Goal: Check status: Check status

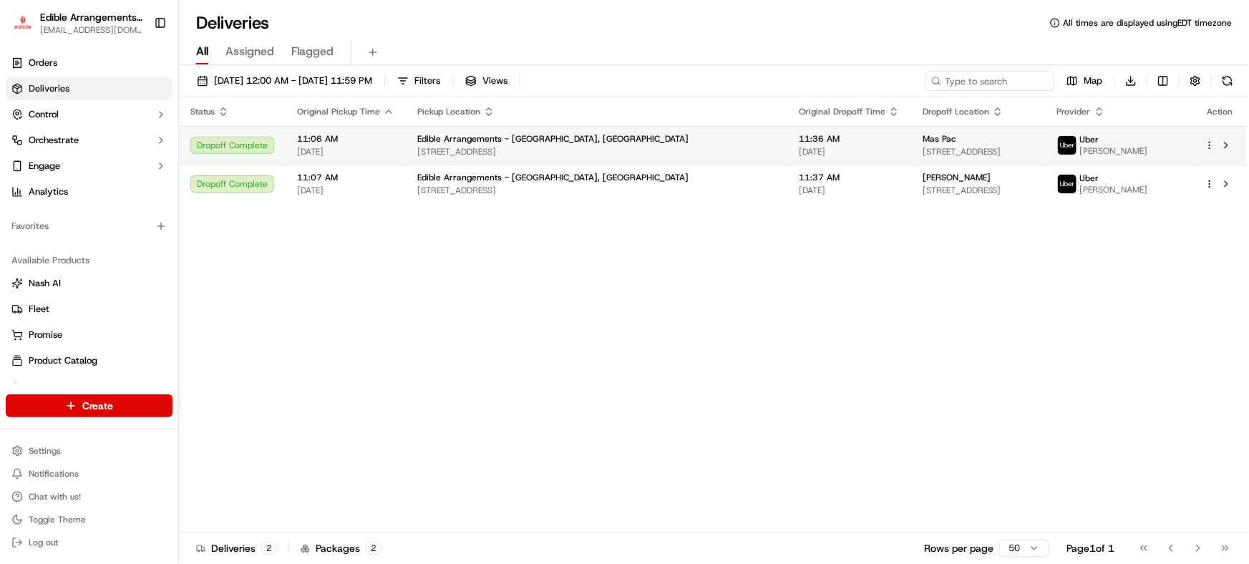
click at [646, 150] on span "[STREET_ADDRESS]" at bounding box center [596, 151] width 359 height 11
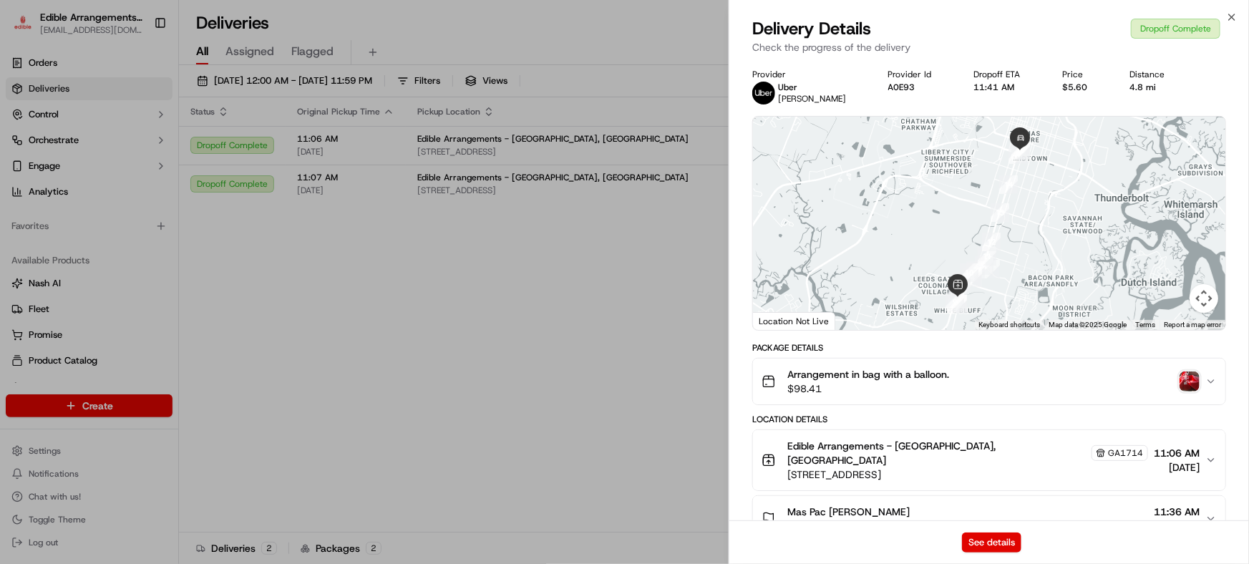
click at [986, 379] on div "Arrangement in bag with a balloon. $98.41" at bounding box center [984, 381] width 444 height 29
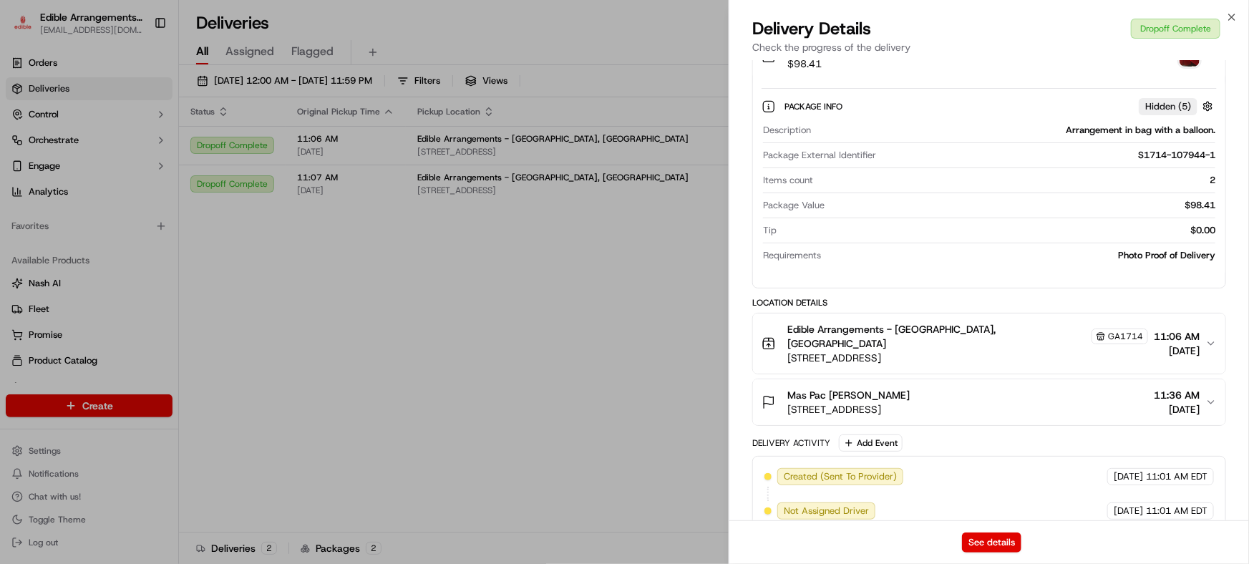
scroll to position [64, 0]
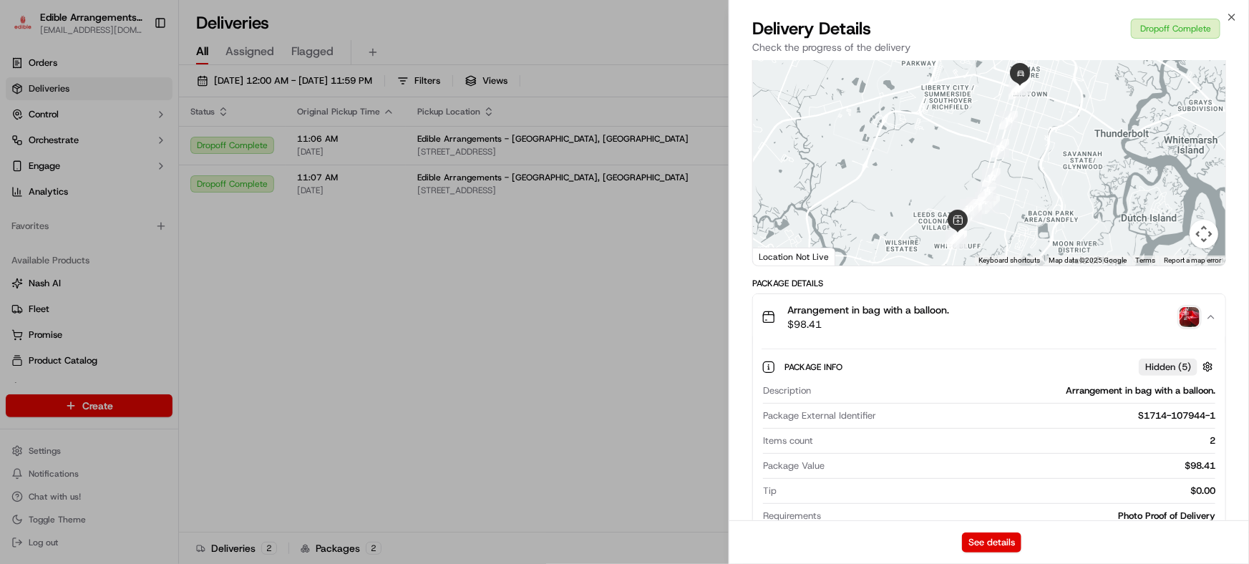
click at [1192, 319] on img "button" at bounding box center [1190, 317] width 20 height 20
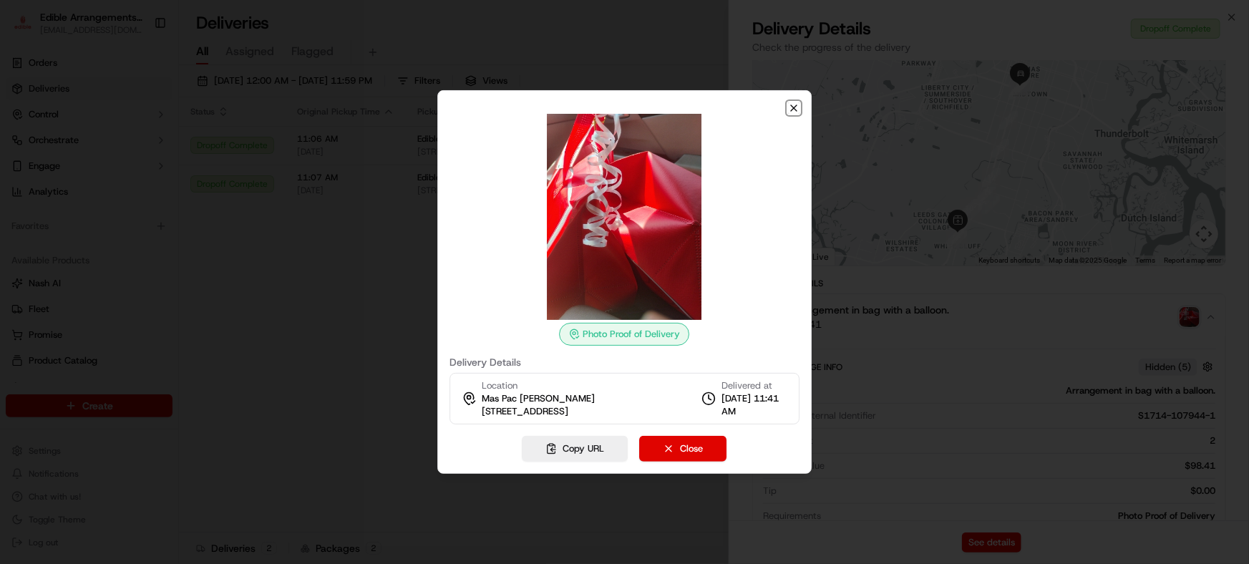
click at [796, 110] on icon "button" at bounding box center [794, 108] width 6 height 6
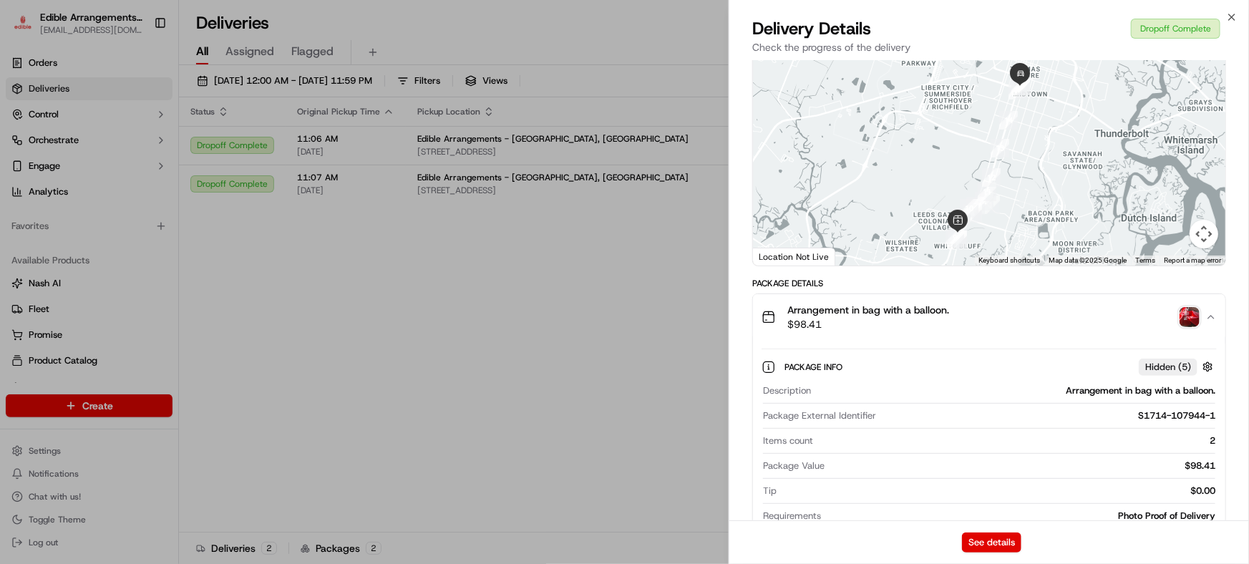
scroll to position [0, 0]
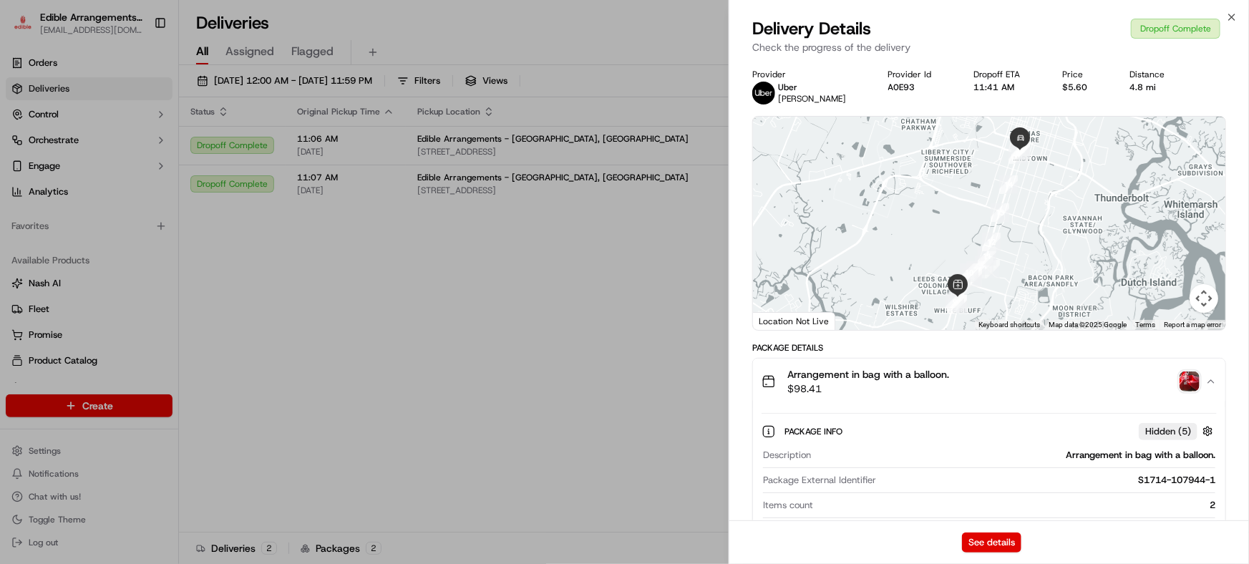
click at [986, 351] on div "Package Details" at bounding box center [989, 347] width 474 height 11
